Goal: Navigation & Orientation: Go to known website

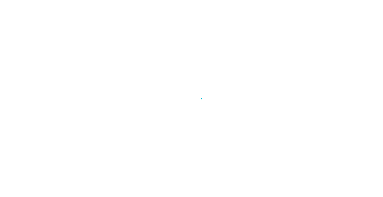
click at [272, 42] on div at bounding box center [191, 98] width 383 height 197
